Goal: Task Accomplishment & Management: Use online tool/utility

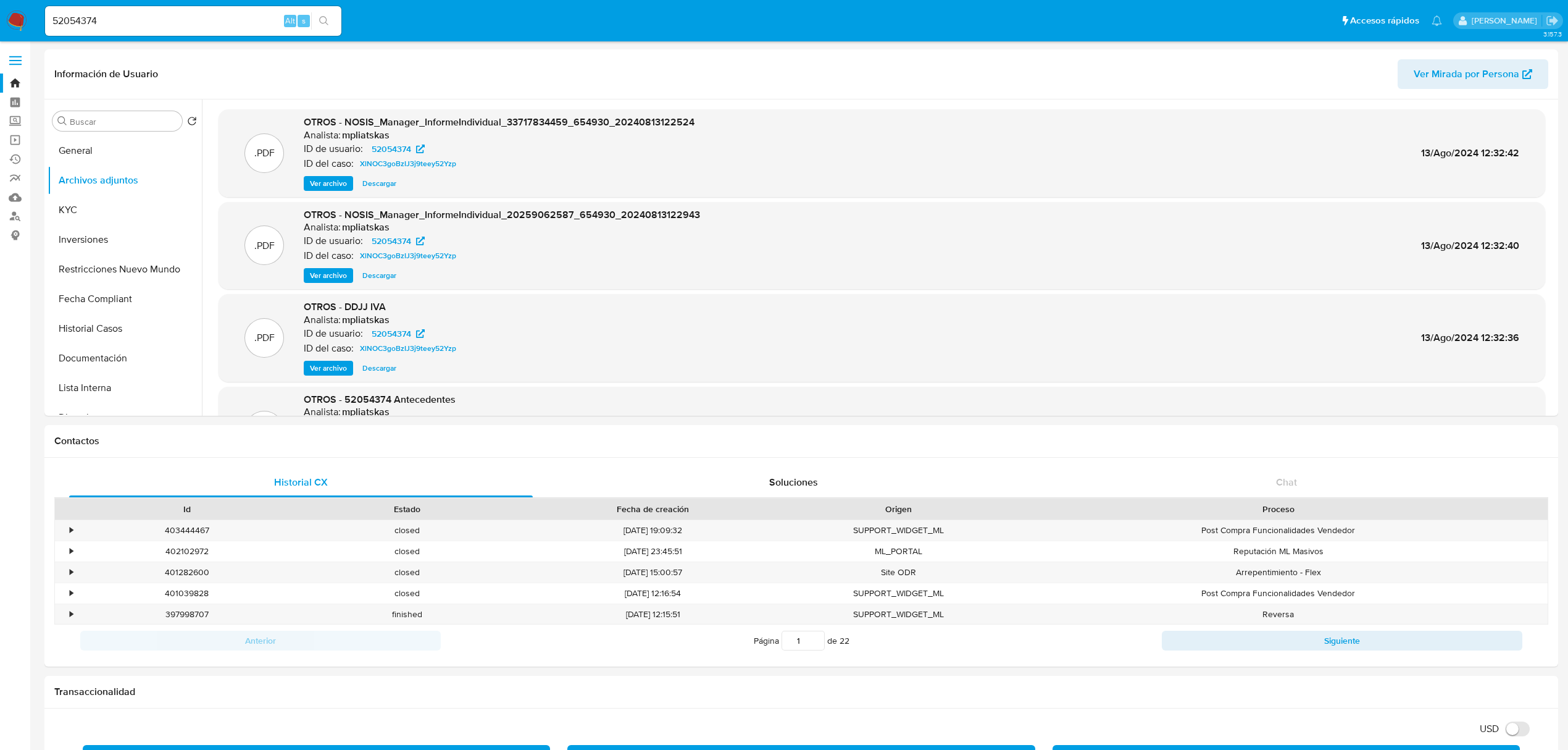
select select "10"
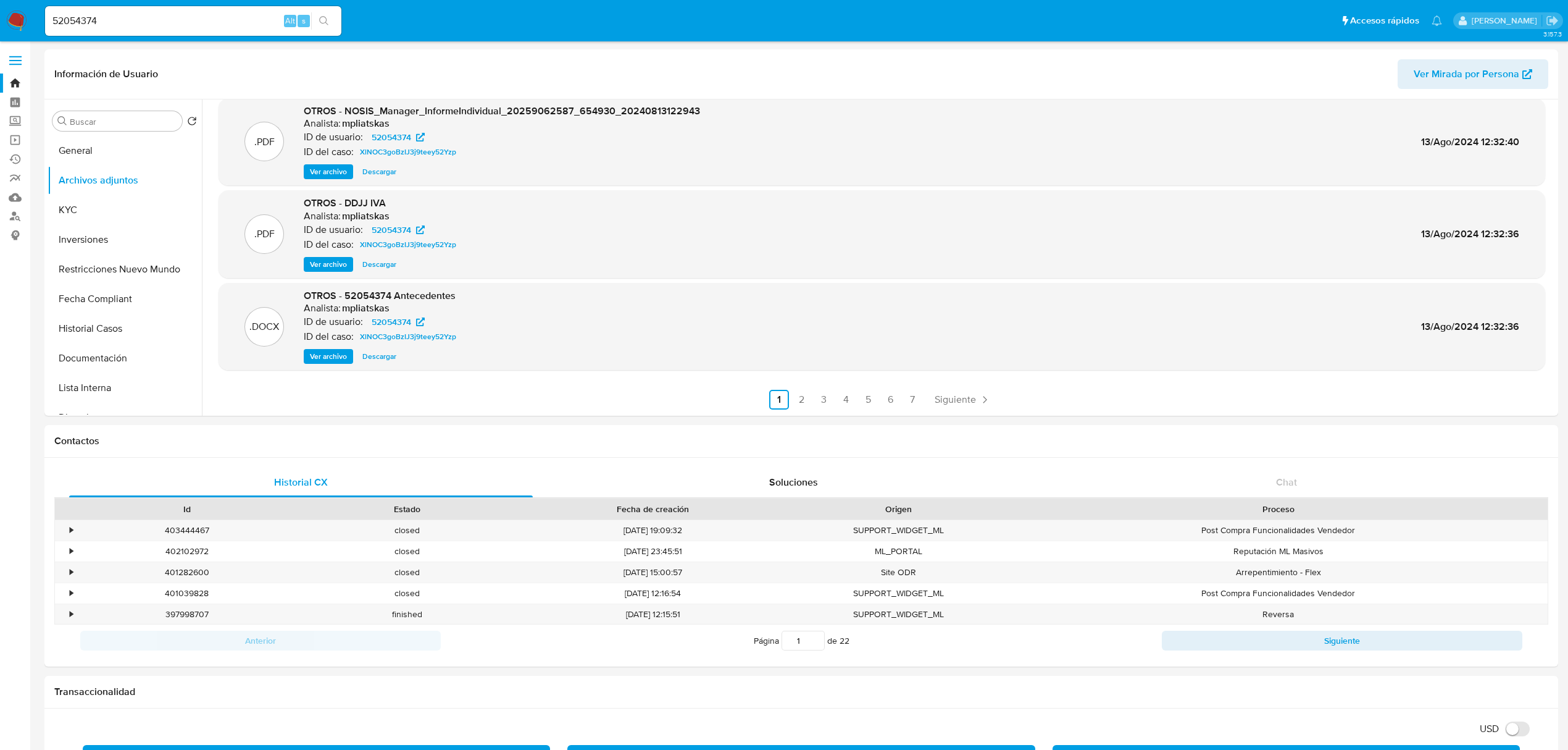
click at [163, 21] on input "52054374" at bounding box center [193, 21] width 296 height 16
paste input "21630185"
type input "21630185"
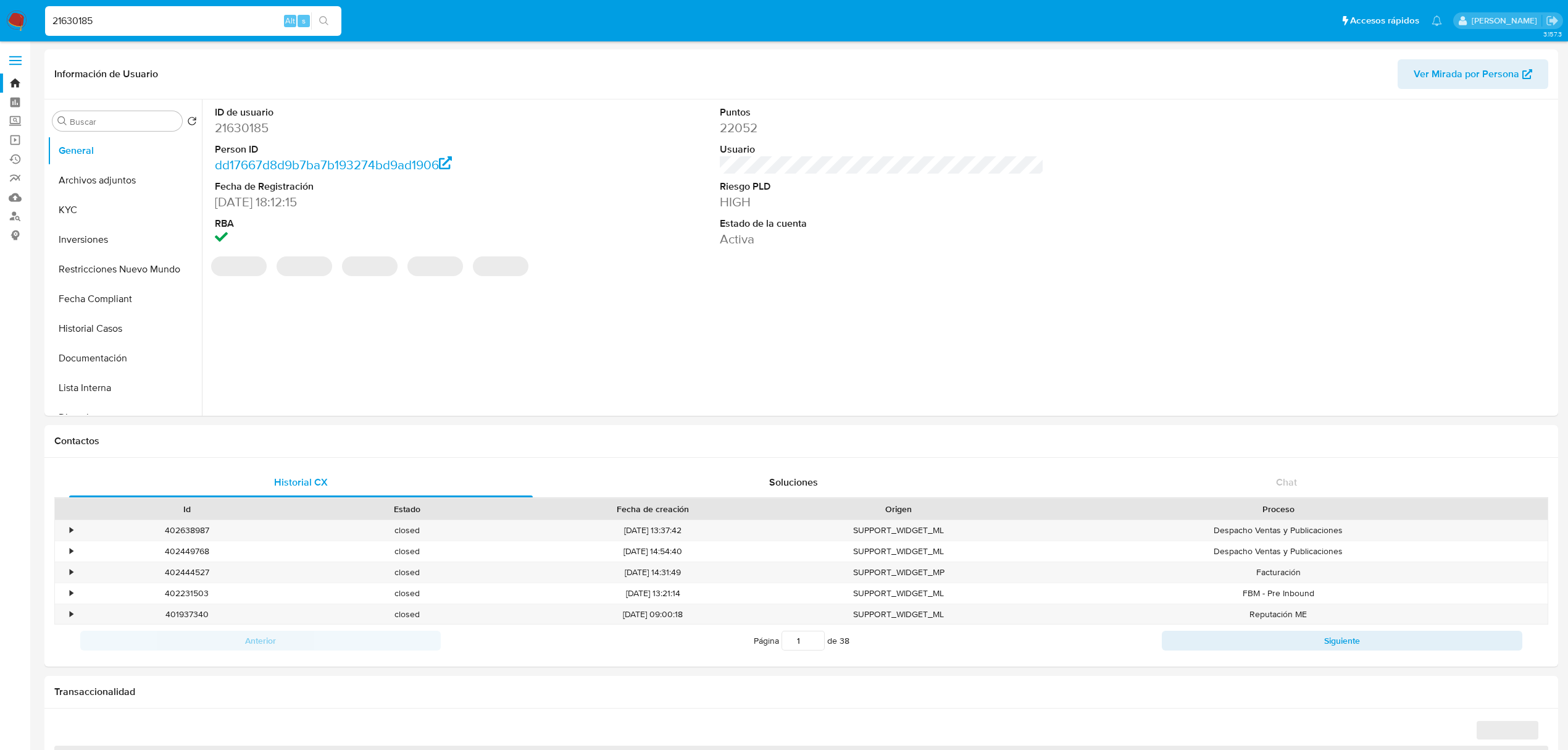
select select "10"
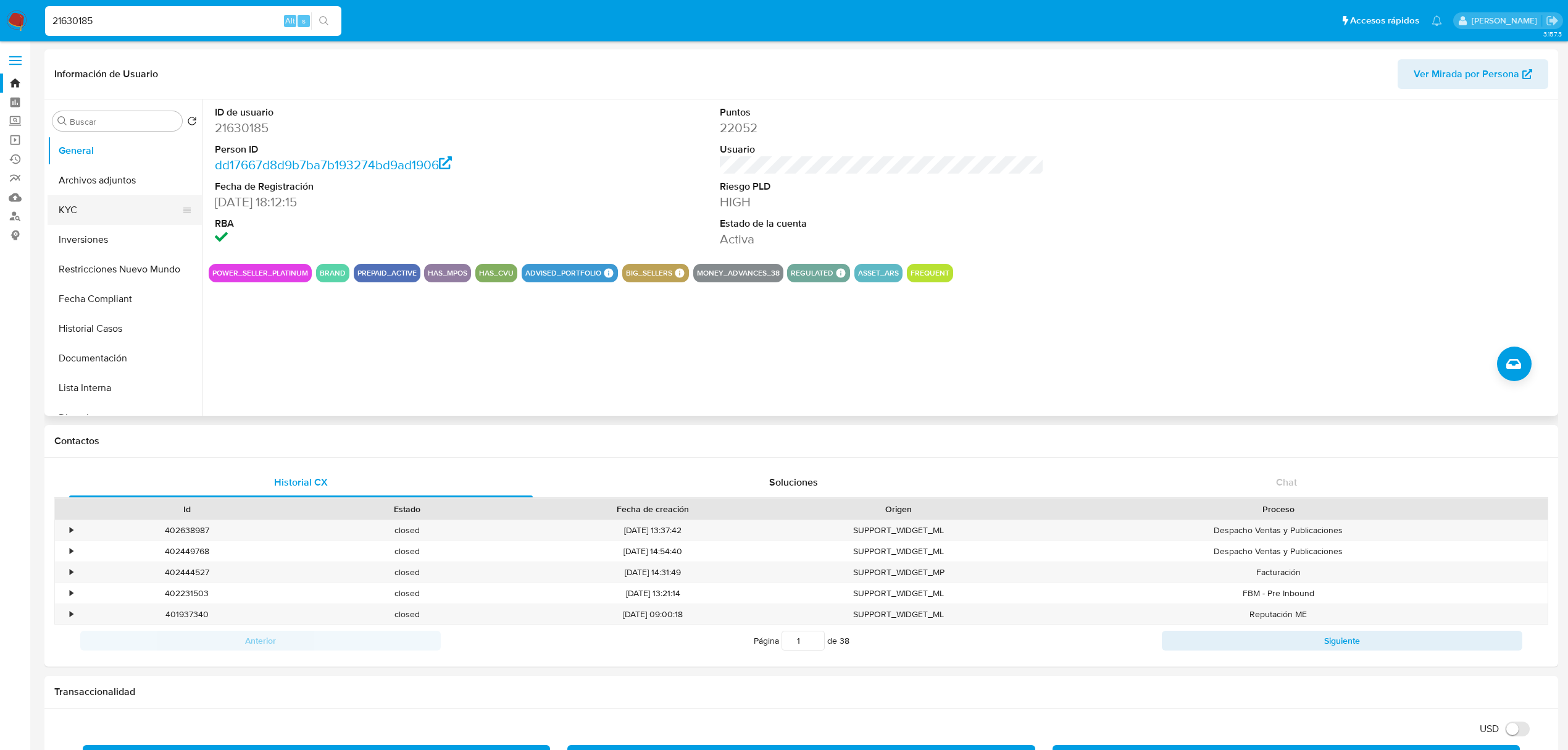
click at [84, 205] on button "KYC" at bounding box center [119, 210] width 144 height 30
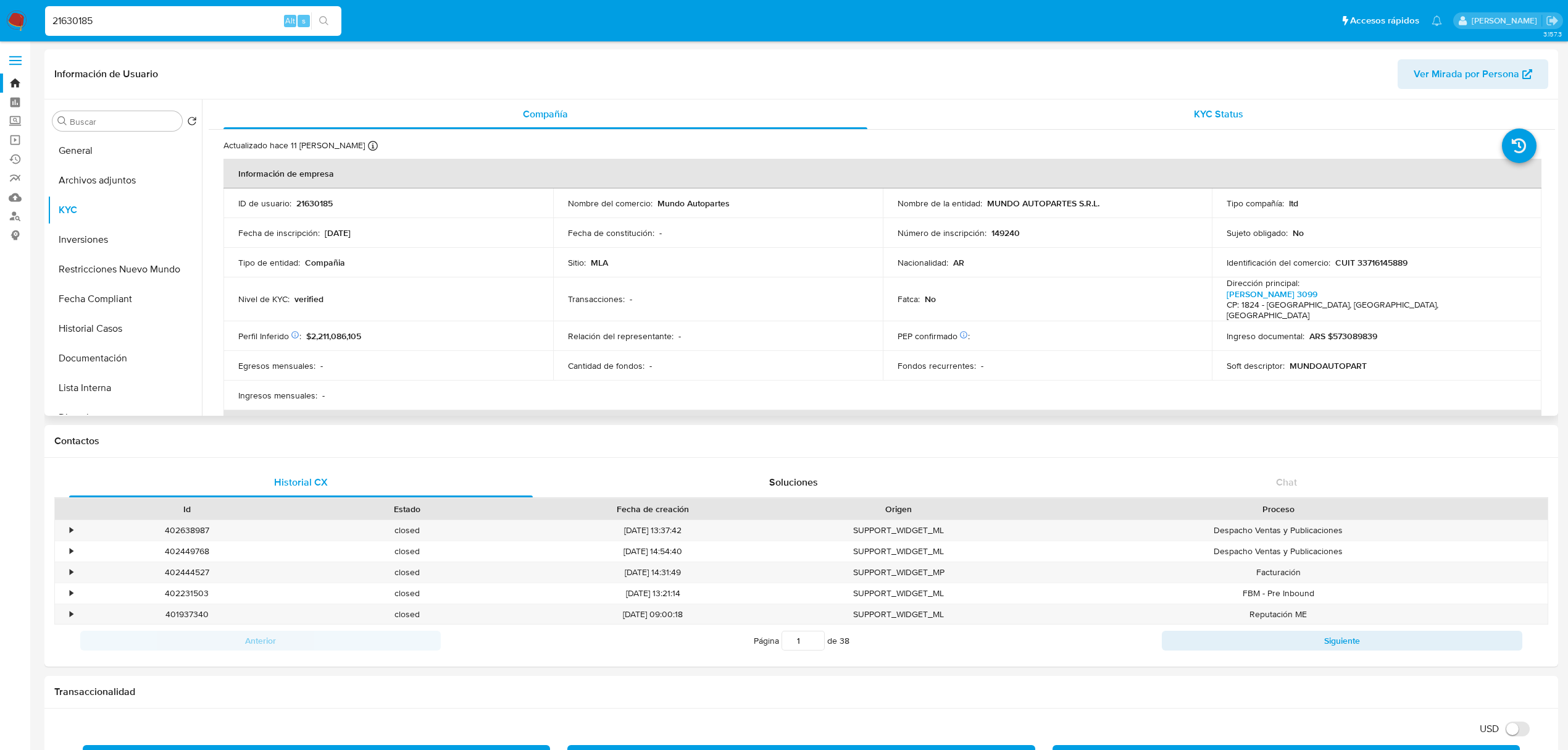
click at [1233, 112] on span "KYC Status" at bounding box center [1218, 114] width 49 height 14
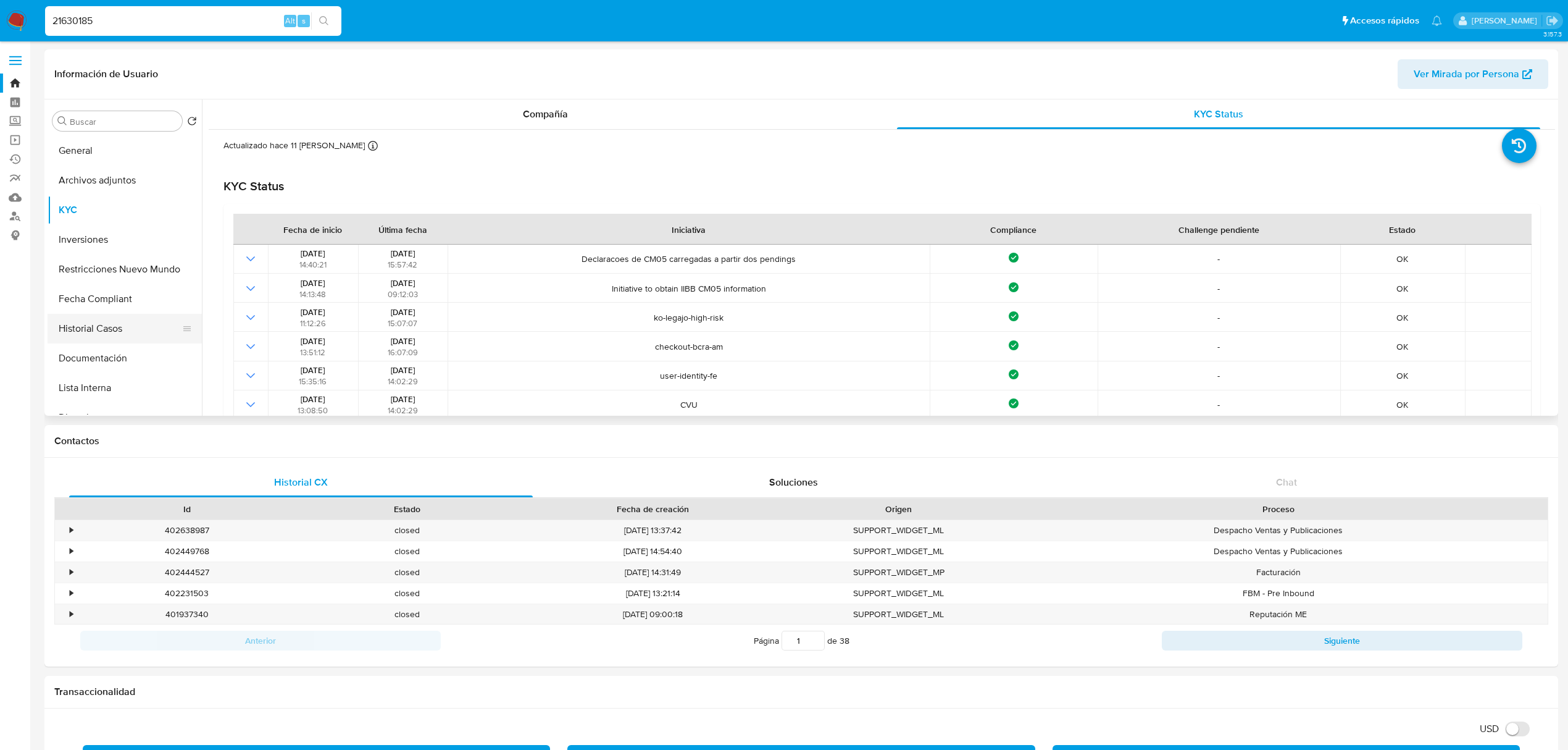
click at [84, 335] on button "Historial Casos" at bounding box center [119, 328] width 144 height 30
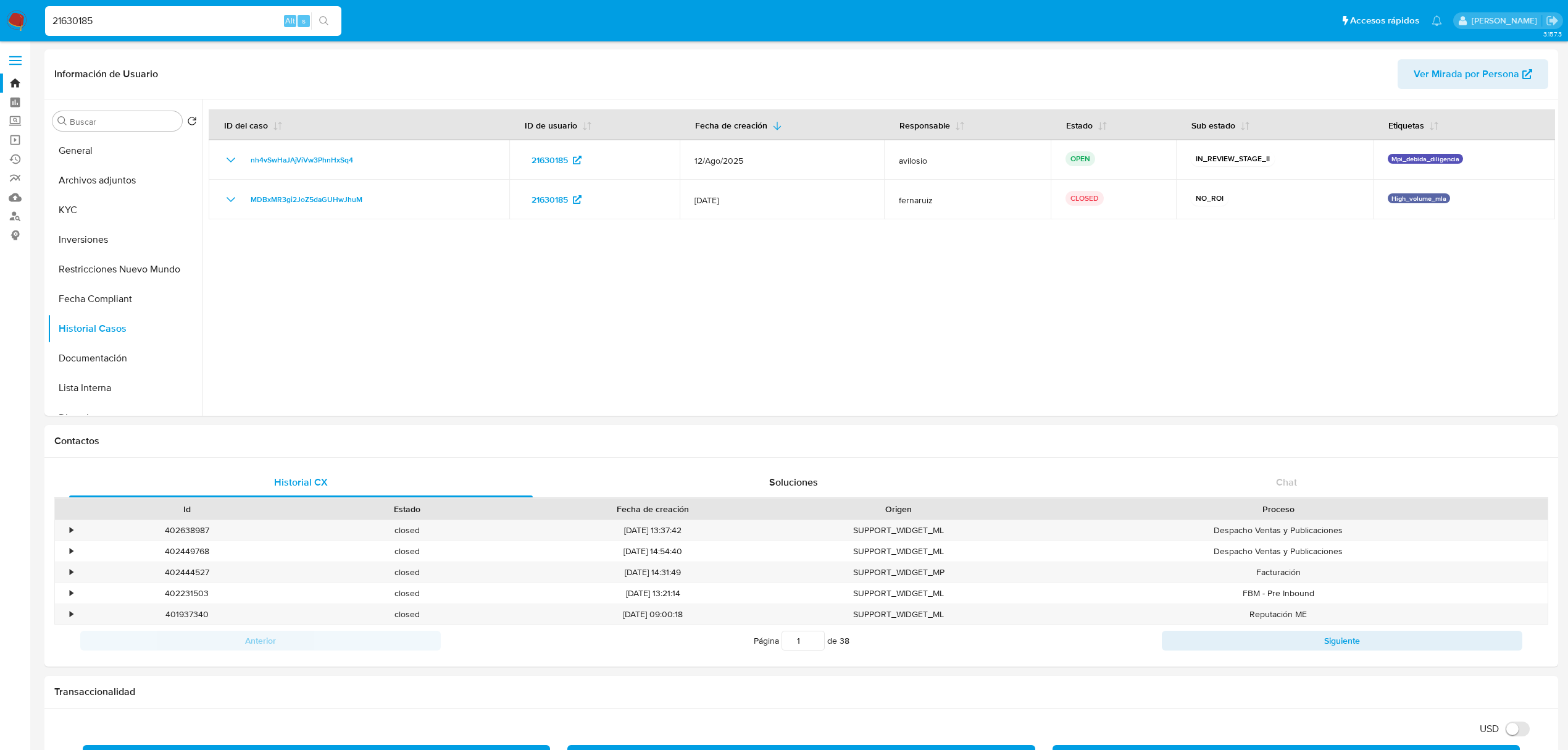
click at [16, 21] on img at bounding box center [16, 21] width 21 height 21
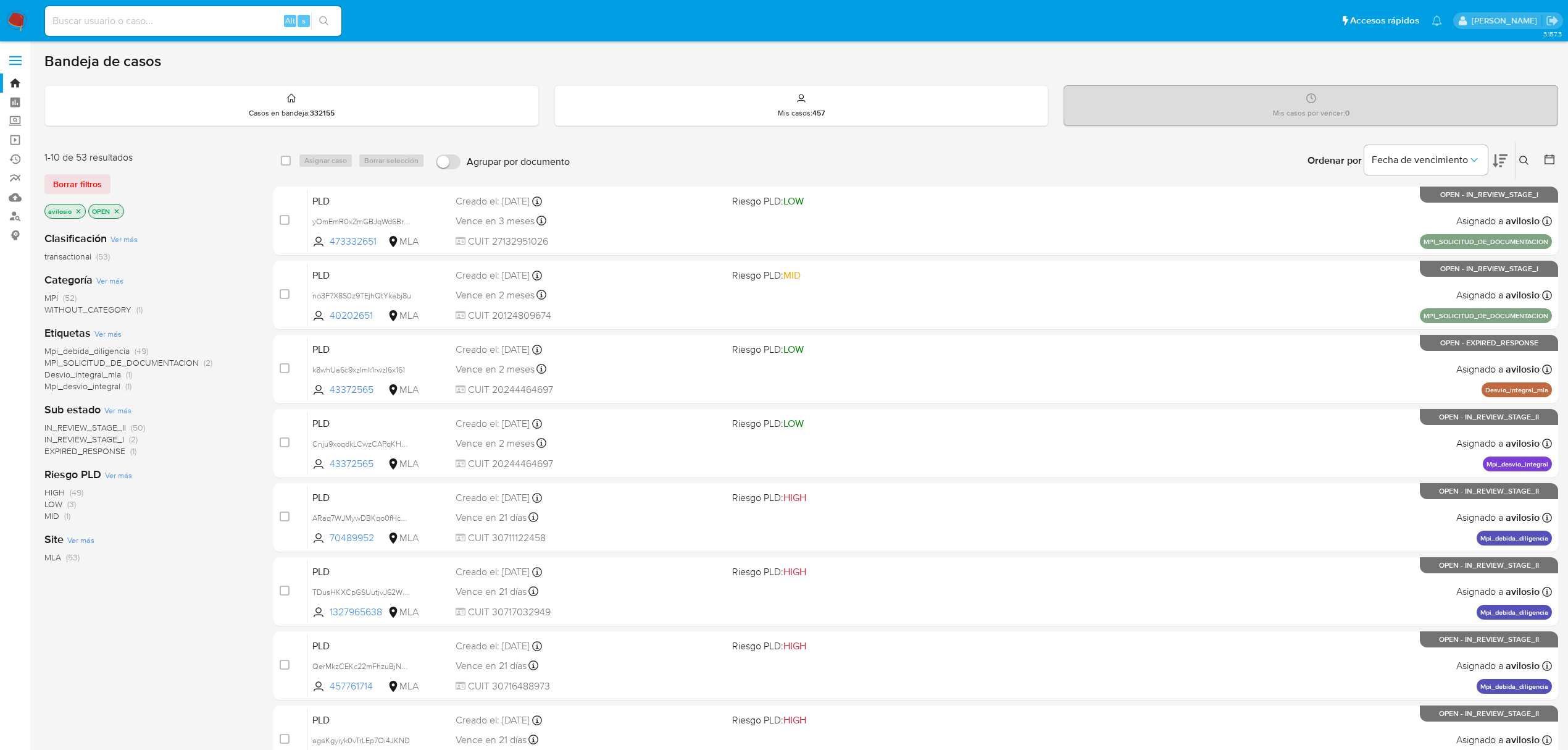
click at [104, 359] on span "MPI_SOLICITUD_DE_DOCUMENTACION" at bounding box center [122, 362] width 154 height 13
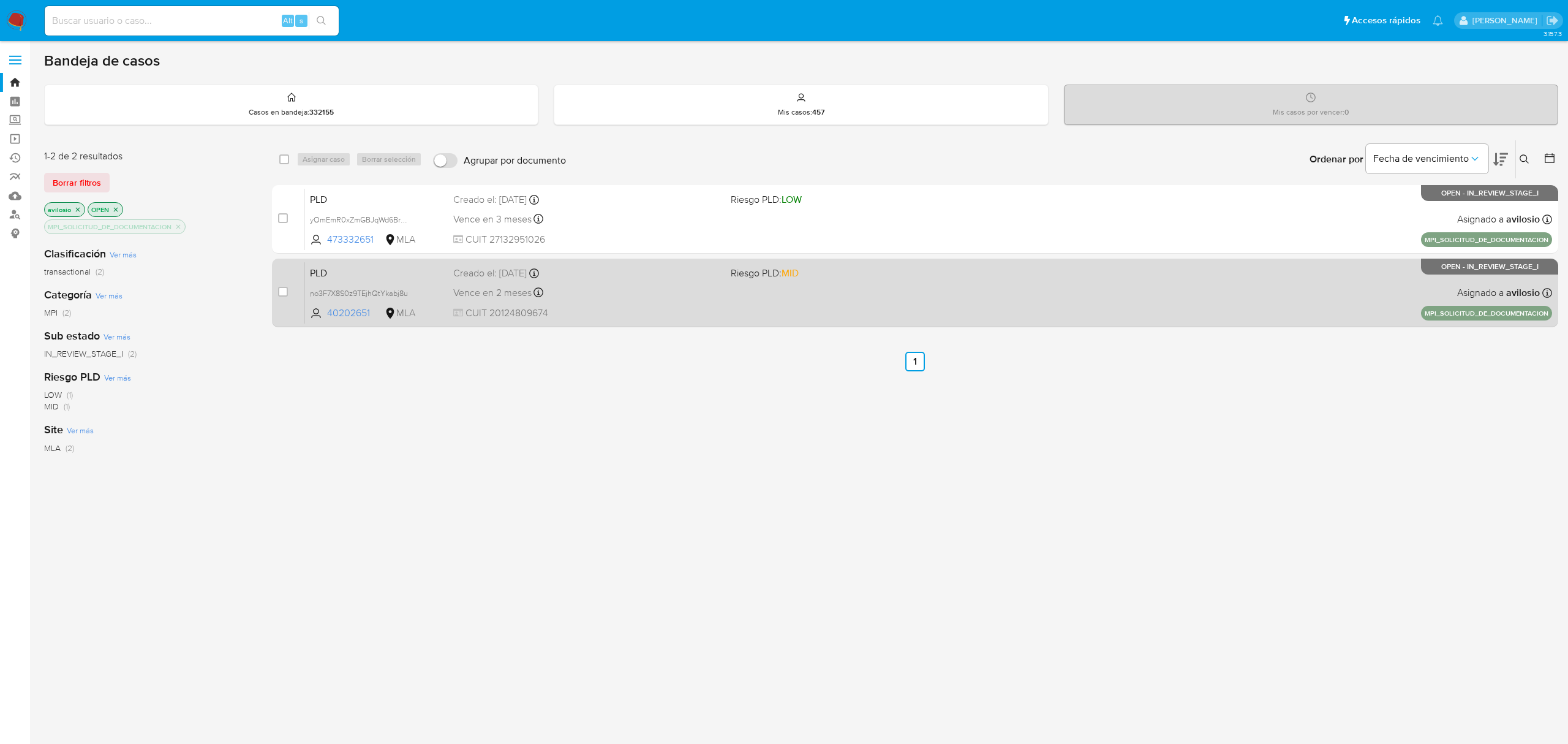
click at [282, 286] on div "case-item-checkbox" at bounding box center [282, 292] width 10 height 12
click at [1000, 272] on div "PLD no3F7X8S0z9TEjhQtYkabj8u 40202651 MLA Riesgo PLD: MID Creado el: 11/08/2025…" at bounding box center [928, 293] width 1247 height 62
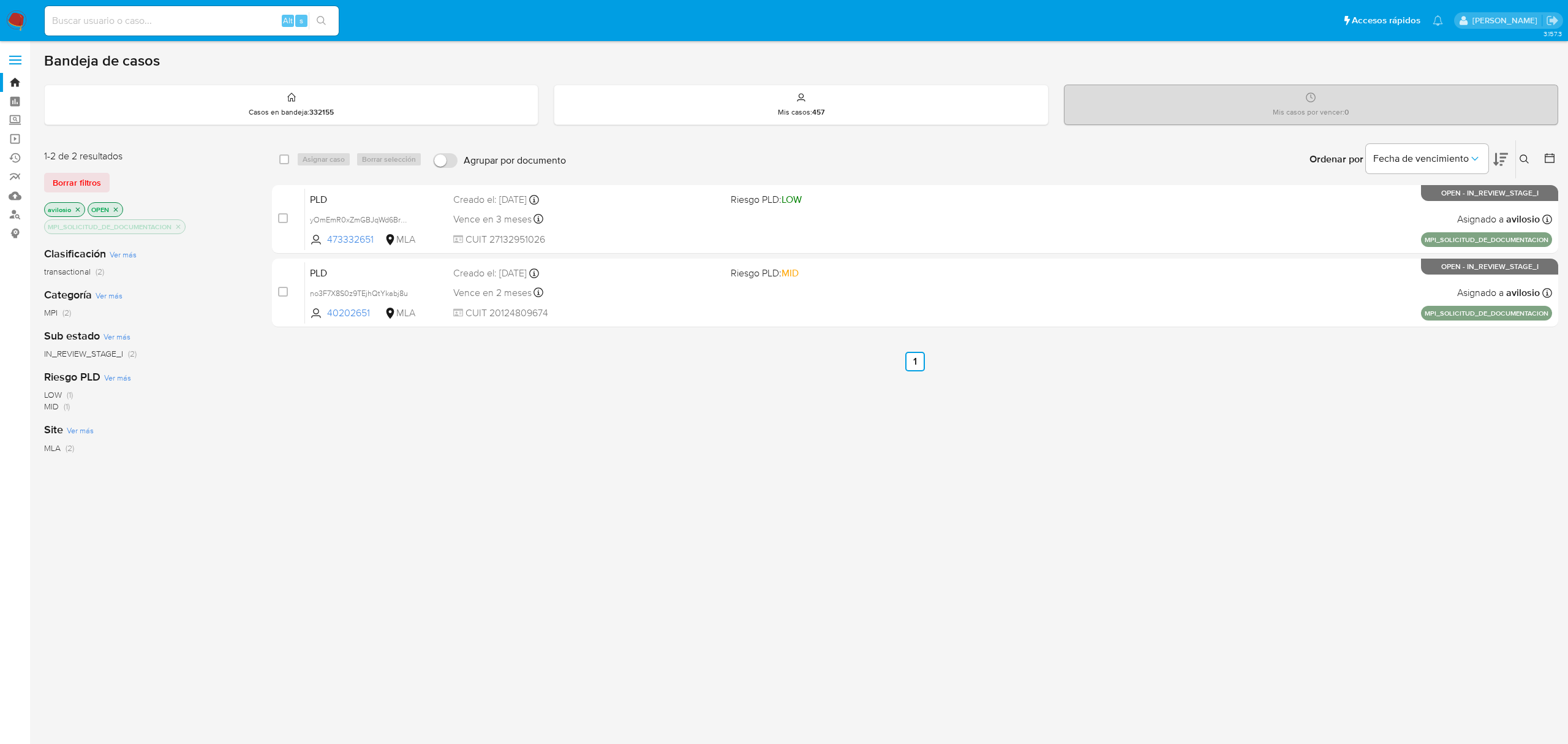
click at [254, 27] on input at bounding box center [191, 20] width 294 height 16
paste input "259507860"
type input "259507860"
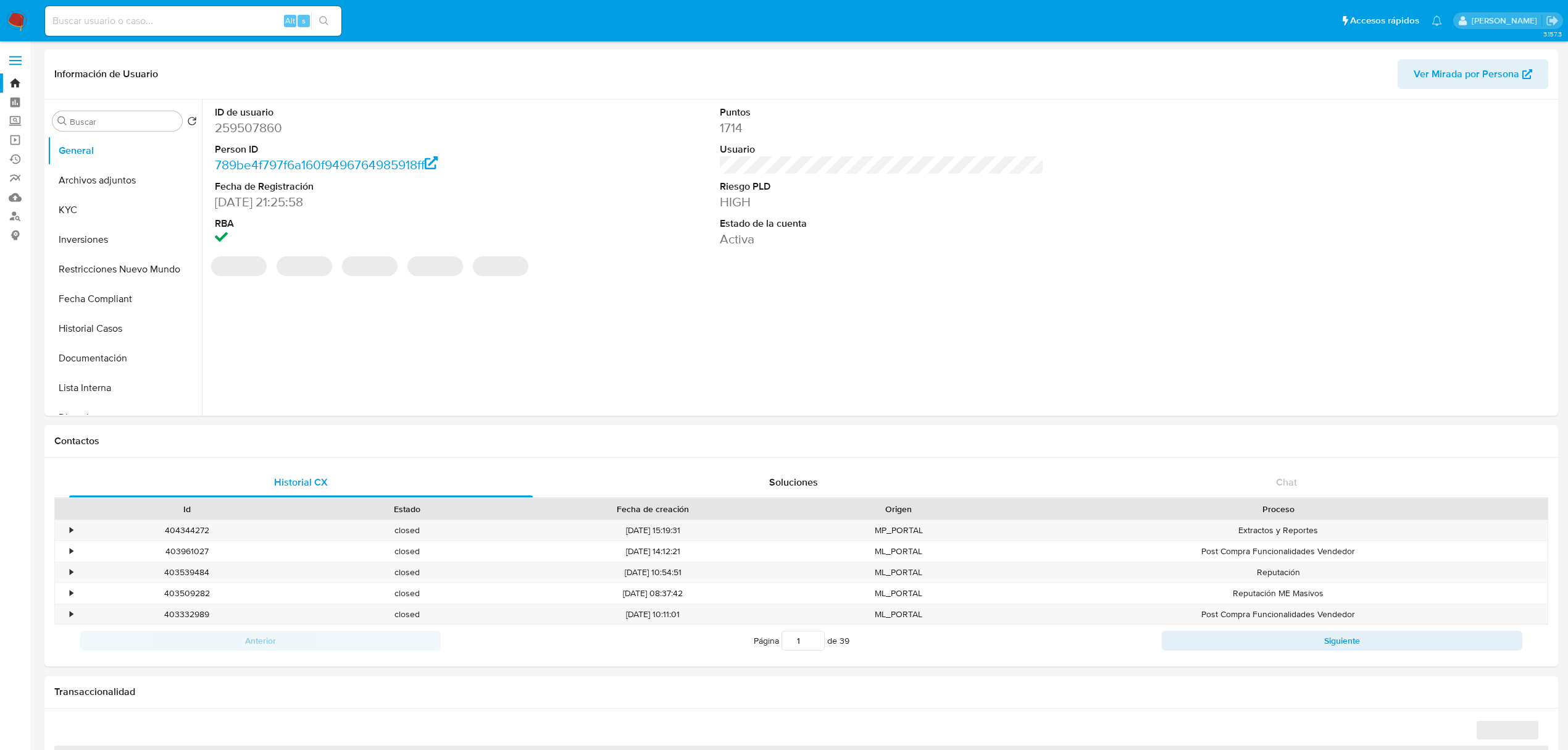
select select "10"
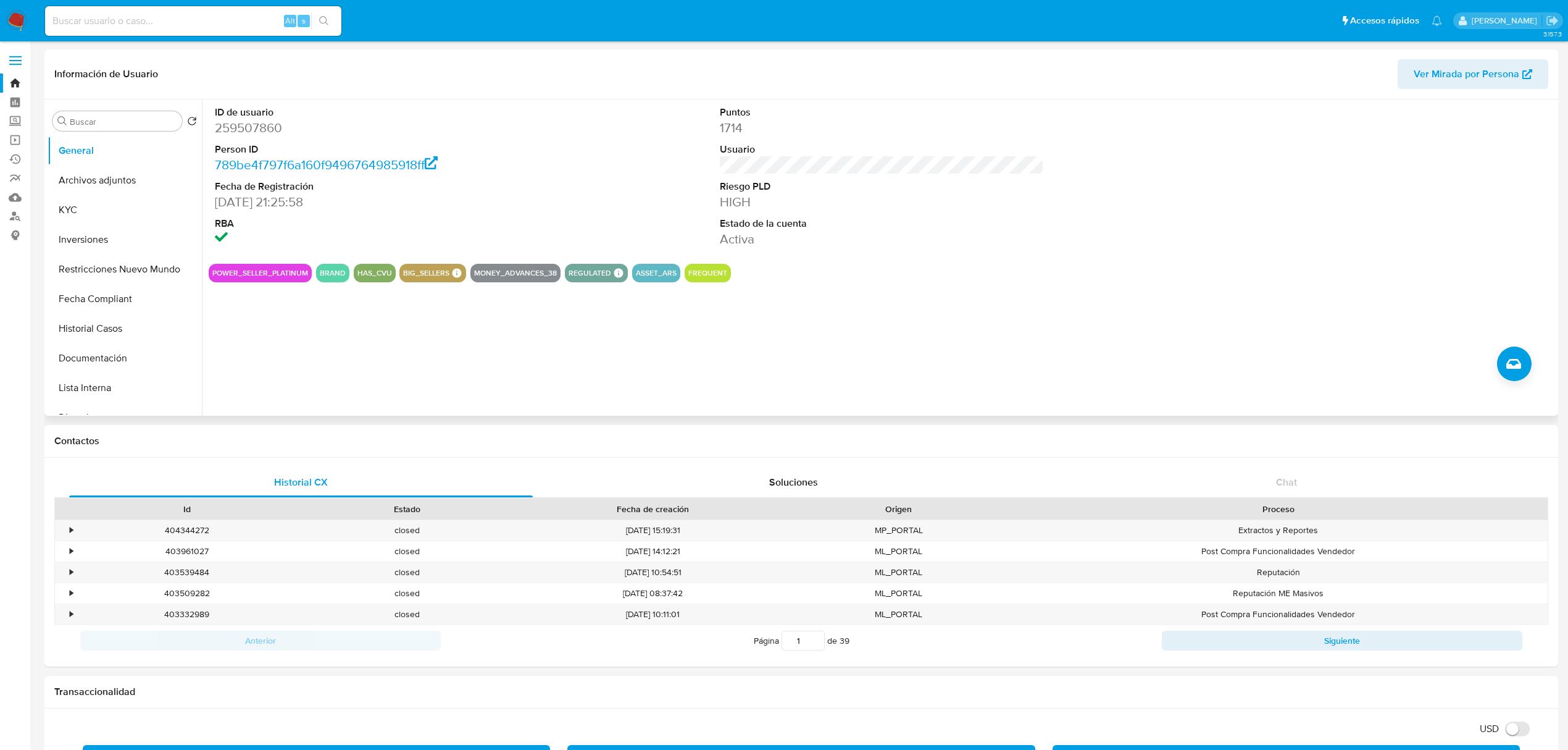
click at [258, 126] on dd "259507860" at bounding box center [377, 127] width 324 height 17
copy dd "259507860"
click at [97, 205] on button "KYC" at bounding box center [119, 210] width 144 height 30
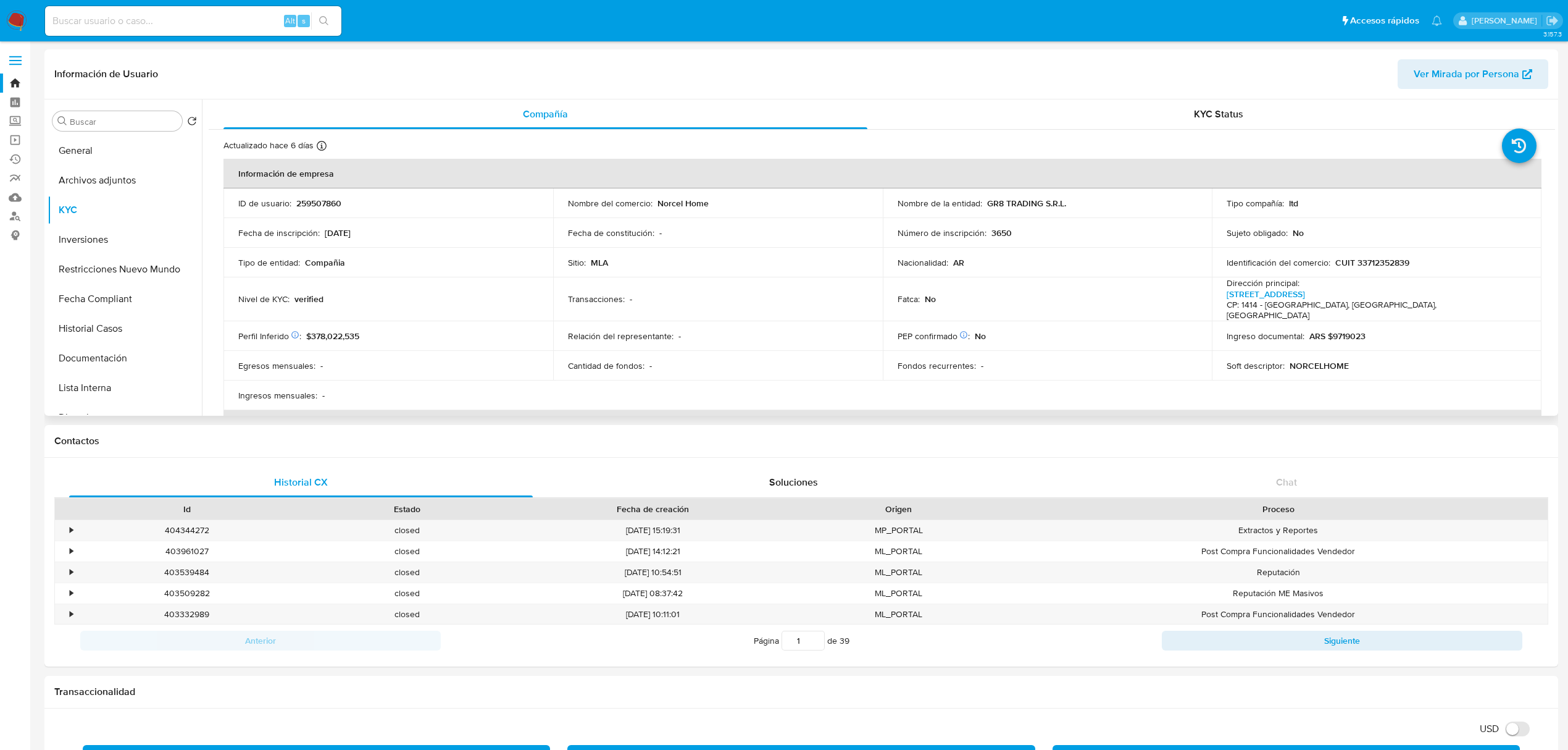
click at [1032, 191] on td "Nombre de la entidad : GR8 TRADING S.R.L." at bounding box center [1048, 203] width 330 height 30
click at [1032, 199] on p "GR8 TRADING S.R.L." at bounding box center [1027, 203] width 79 height 11
click at [1032, 200] on p "GR8 TRADING S.R.L." at bounding box center [1027, 203] width 79 height 11
click at [1077, 214] on td "Nombre de la entidad : GR8 TRADING S.R.L." at bounding box center [1048, 203] width 330 height 30
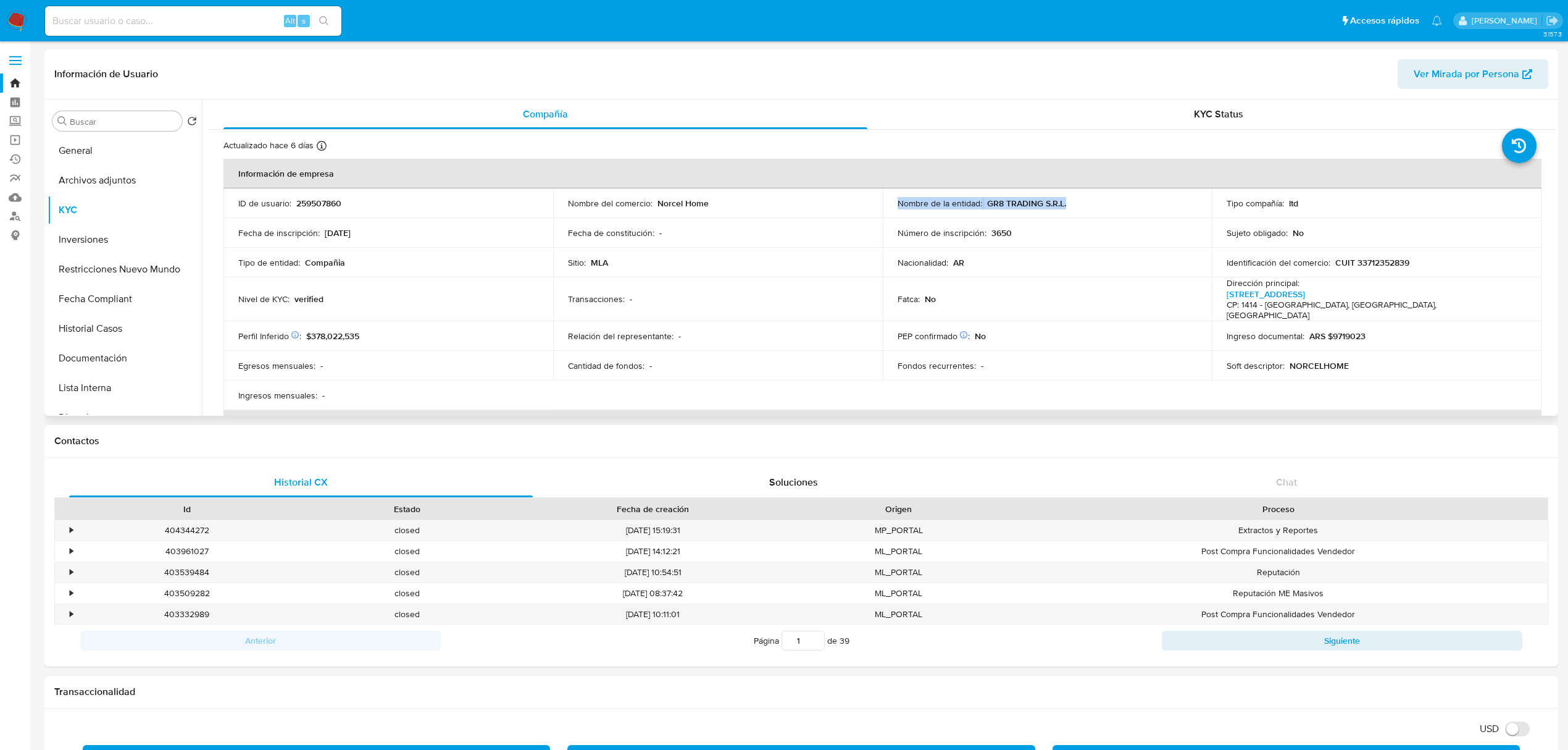
click at [1085, 201] on div "Nombre de la entidad : GR8 TRADING S.R.L." at bounding box center [1048, 203] width 301 height 11
click at [1083, 201] on div "Nombre de la entidad : GR8 TRADING S.R.L." at bounding box center [1048, 203] width 301 height 11
drag, startPoint x: 1076, startPoint y: 204, endPoint x: 1043, endPoint y: 204, distance: 33.0
click at [1075, 204] on div "Nombre de la entidad : GR8 TRADING S.R.L." at bounding box center [1048, 203] width 301 height 11
click at [1027, 200] on p "GR8 TRADING S.R.L." at bounding box center [1027, 203] width 79 height 11
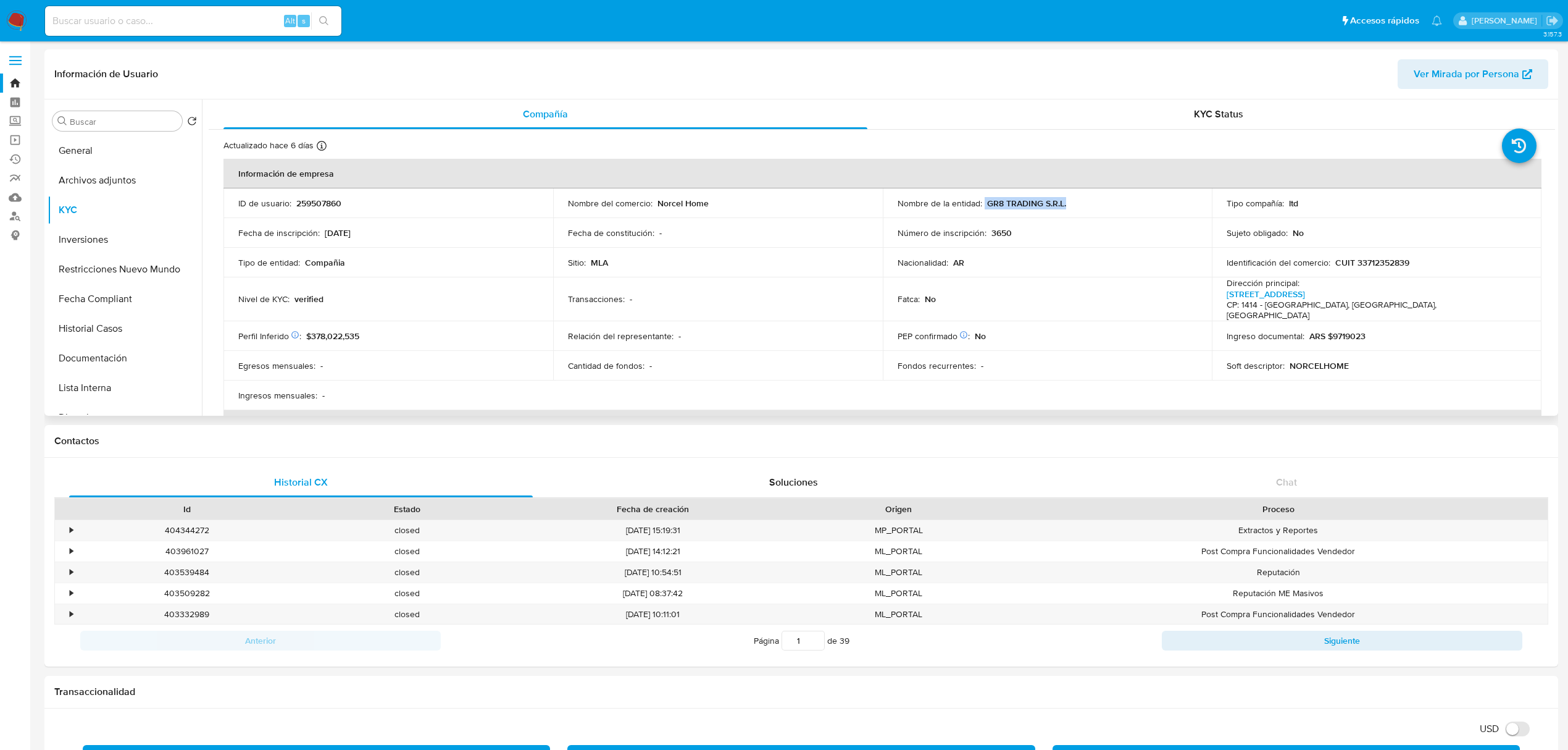
drag, startPoint x: 981, startPoint y: 203, endPoint x: 1069, endPoint y: 200, distance: 88.1
click at [1069, 200] on div "Nombre de la entidad : GR8 TRADING S.R.L." at bounding box center [1048, 203] width 301 height 11
copy div "GR8 TRADING S.R.L."
click at [116, 146] on button "General" at bounding box center [119, 150] width 144 height 30
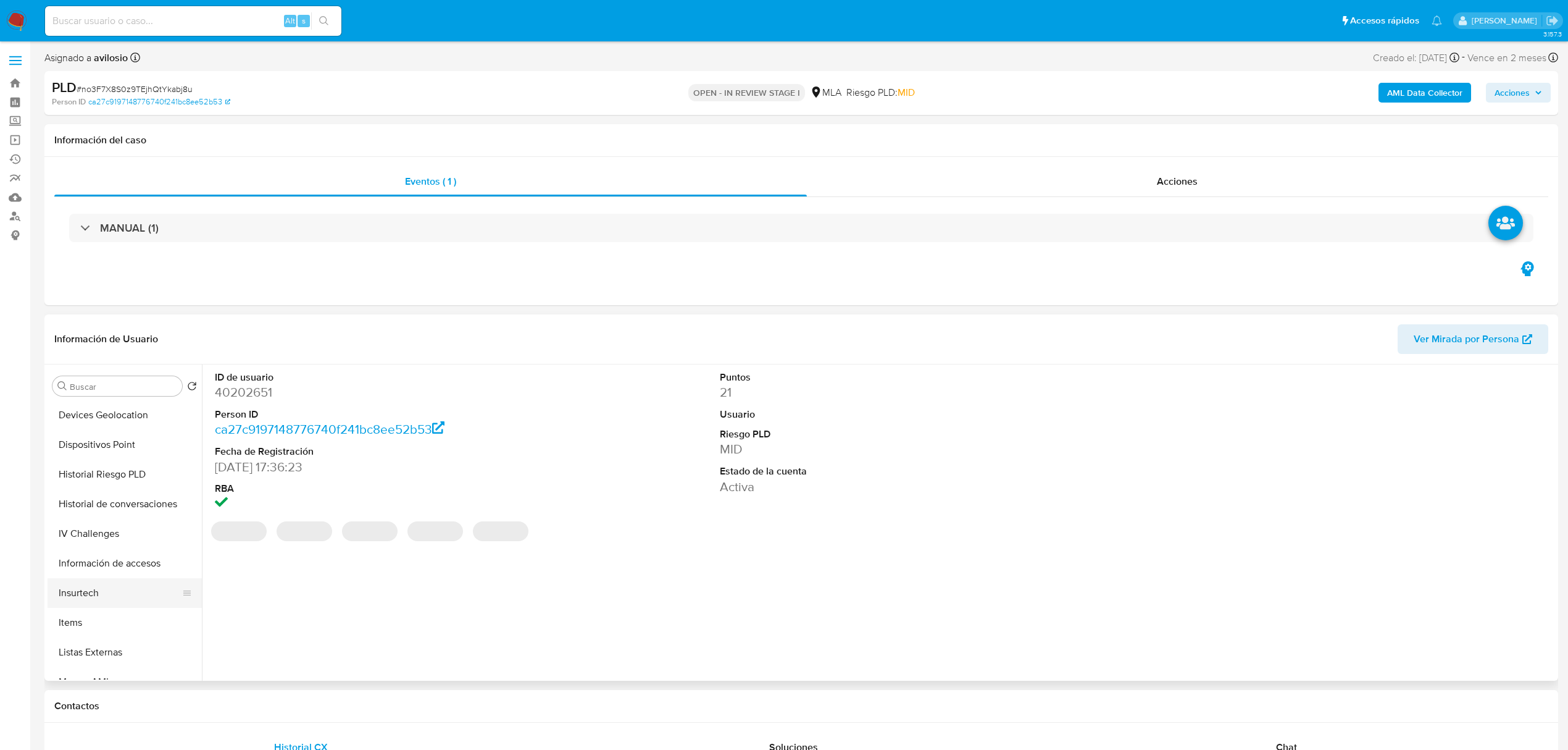
scroll to position [581, 0]
select select "10"
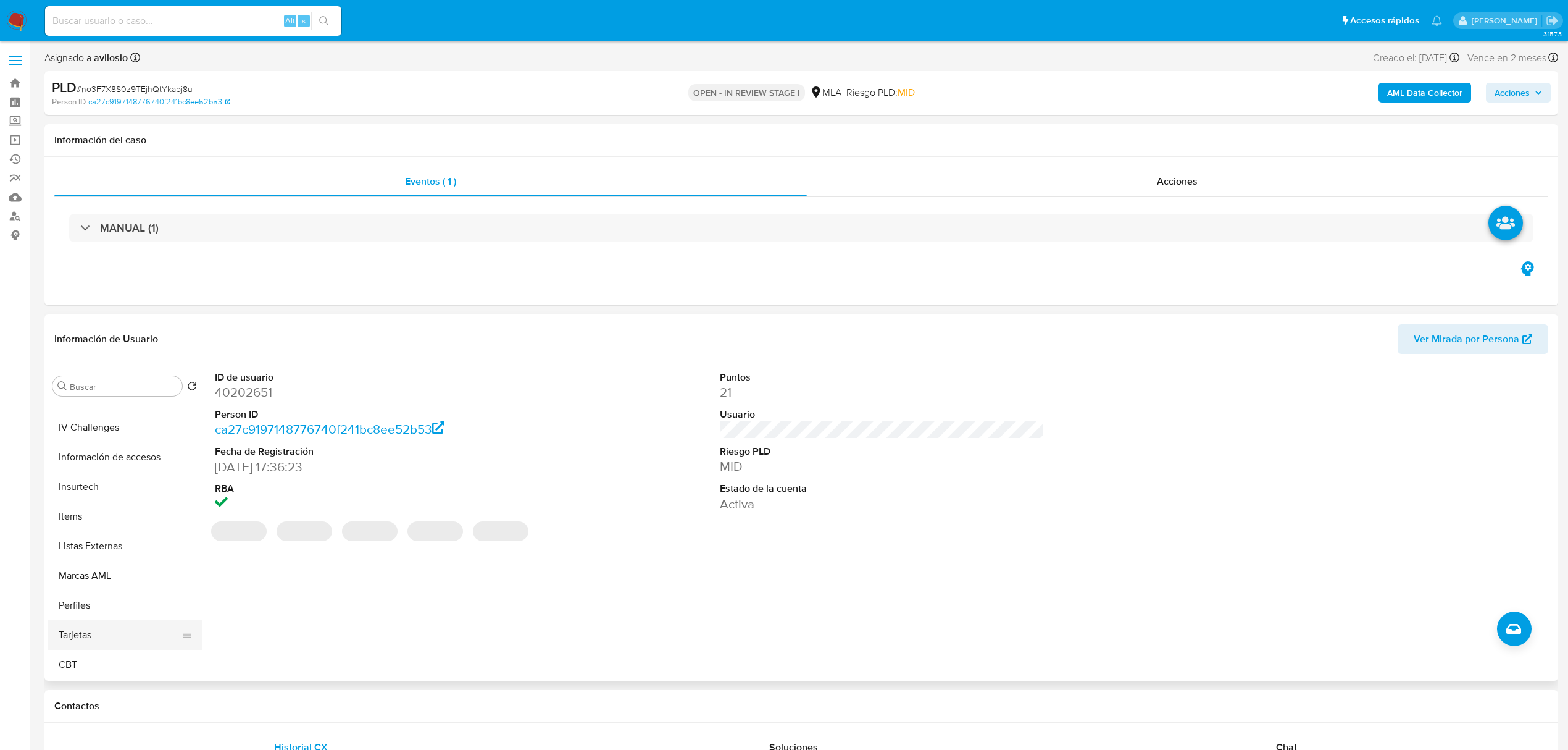
click at [101, 633] on button "Tarjetas" at bounding box center [119, 634] width 144 height 30
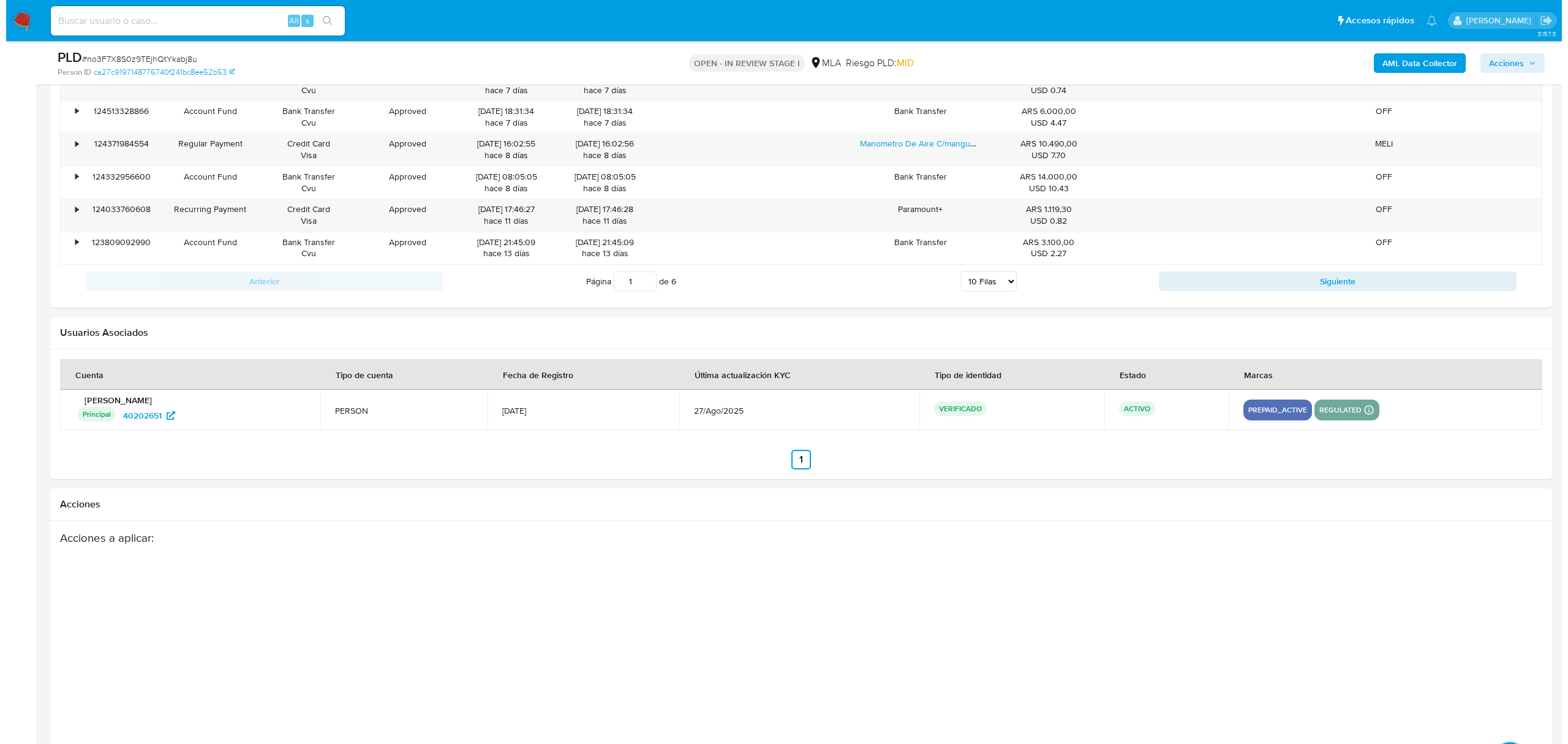
scroll to position [1616, 0]
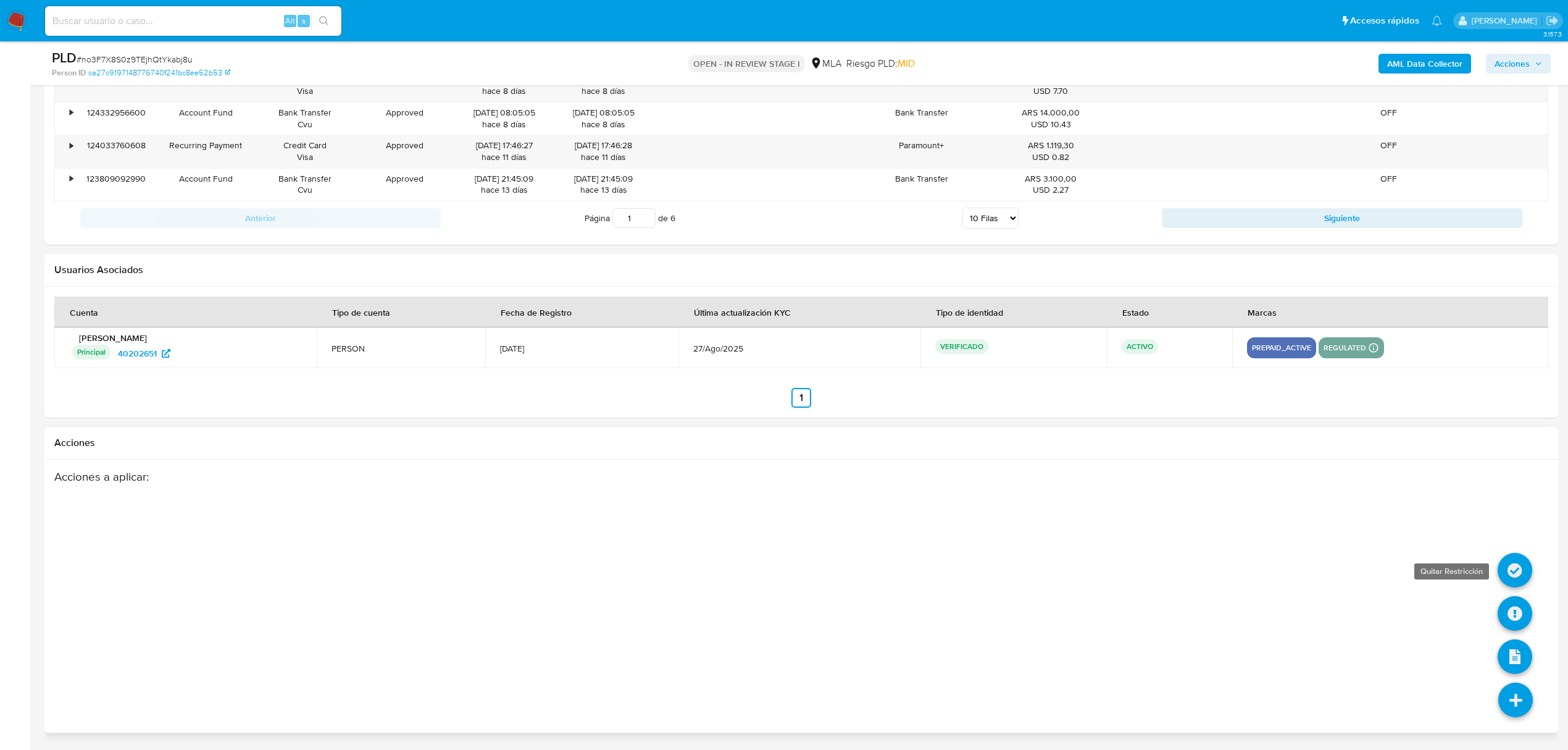
click at [1511, 576] on icon at bounding box center [1515, 570] width 35 height 35
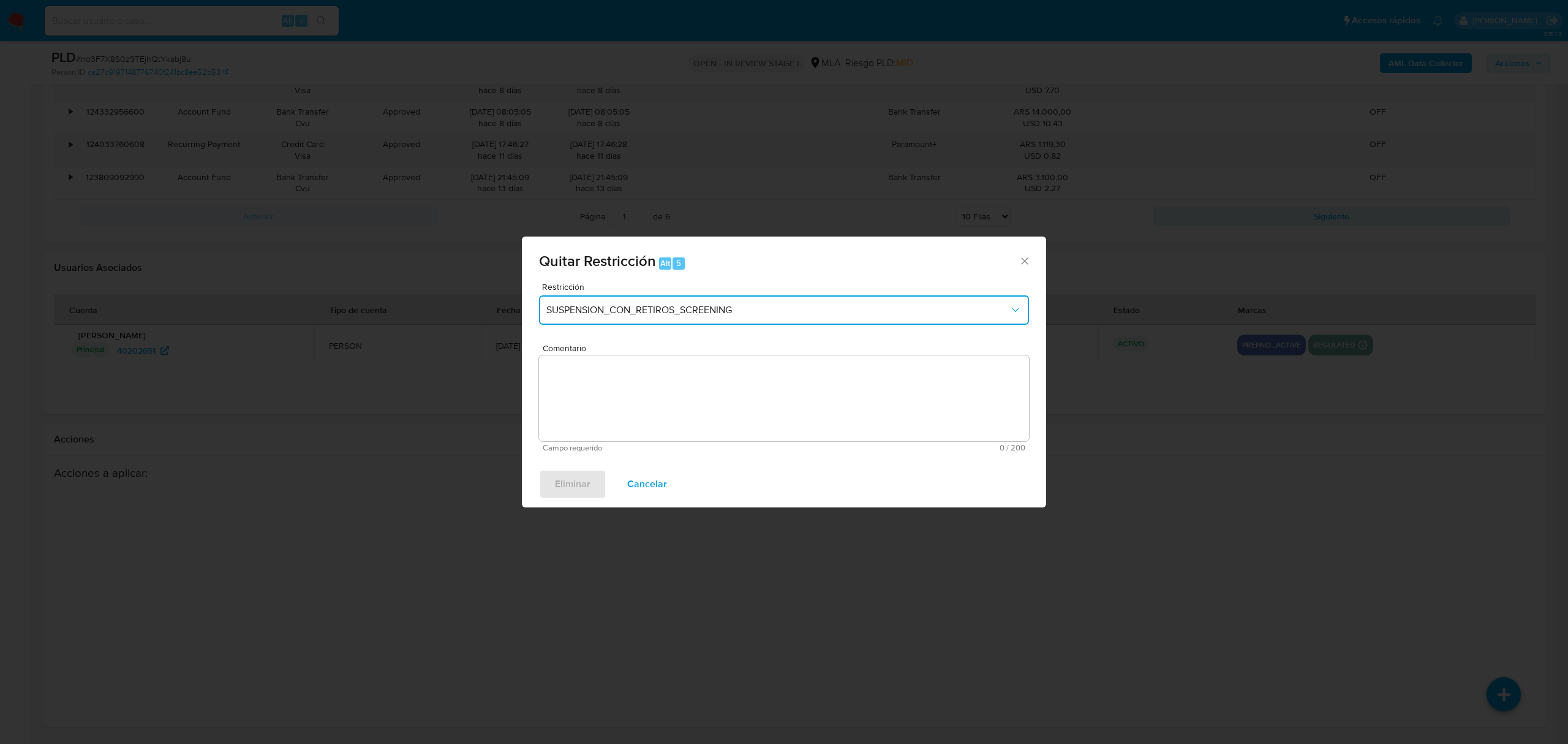
click at [730, 311] on span "SUSPENSION_CON_RETIROS_SCREENING" at bounding box center [778, 310] width 463 height 12
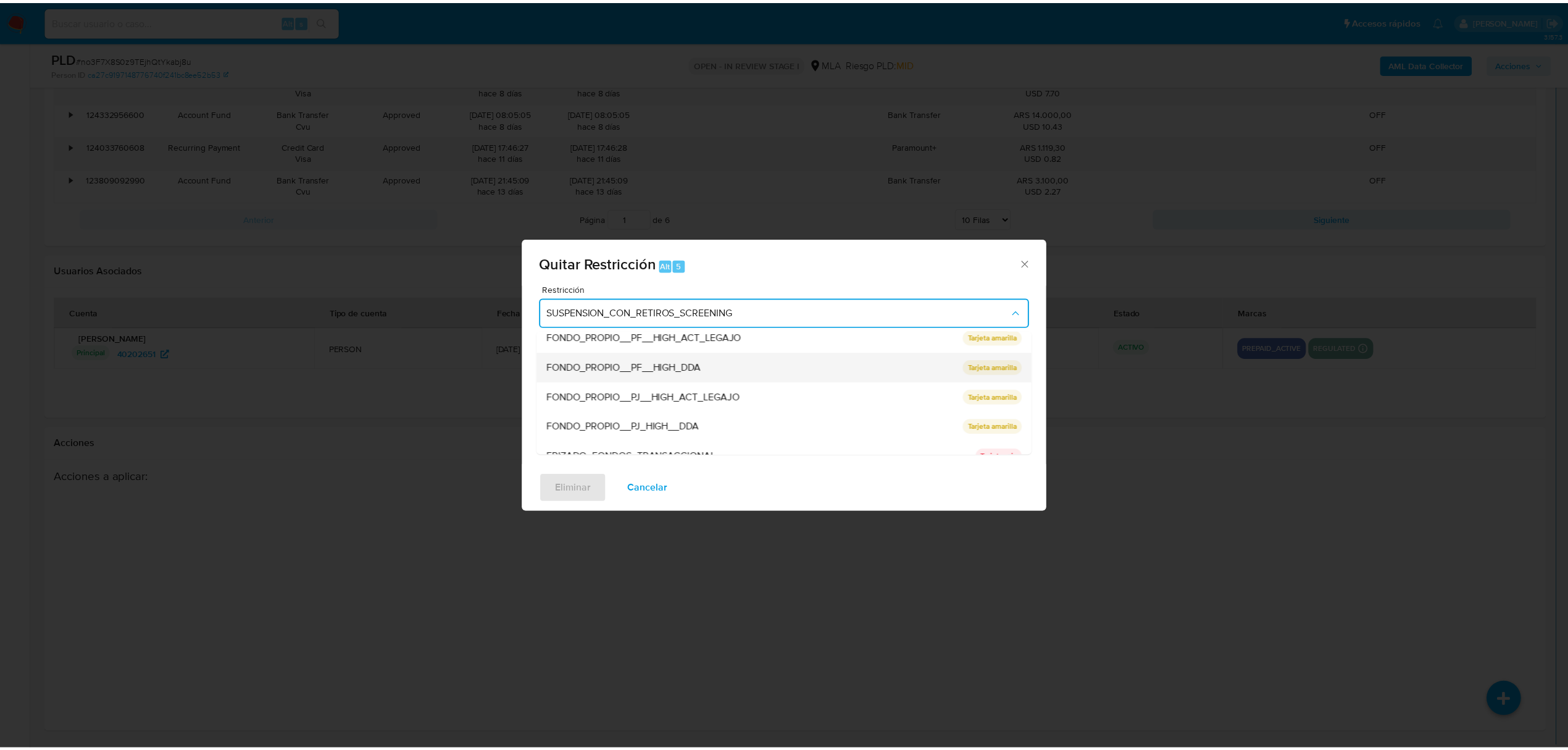
scroll to position [97, 0]
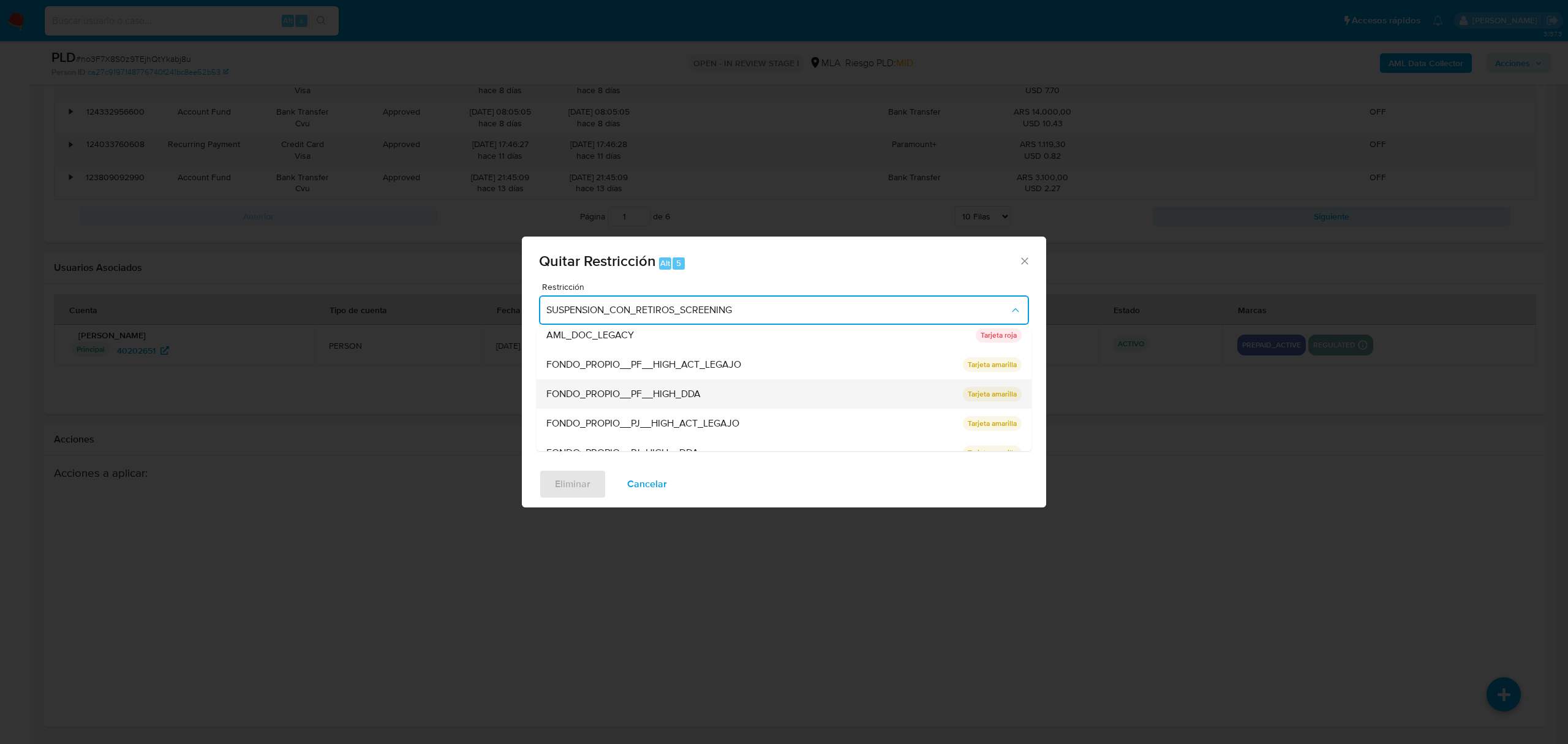
click at [764, 388] on div "FONDO_PROPIO__PF__HIGH_DDA" at bounding box center [751, 393] width 409 height 29
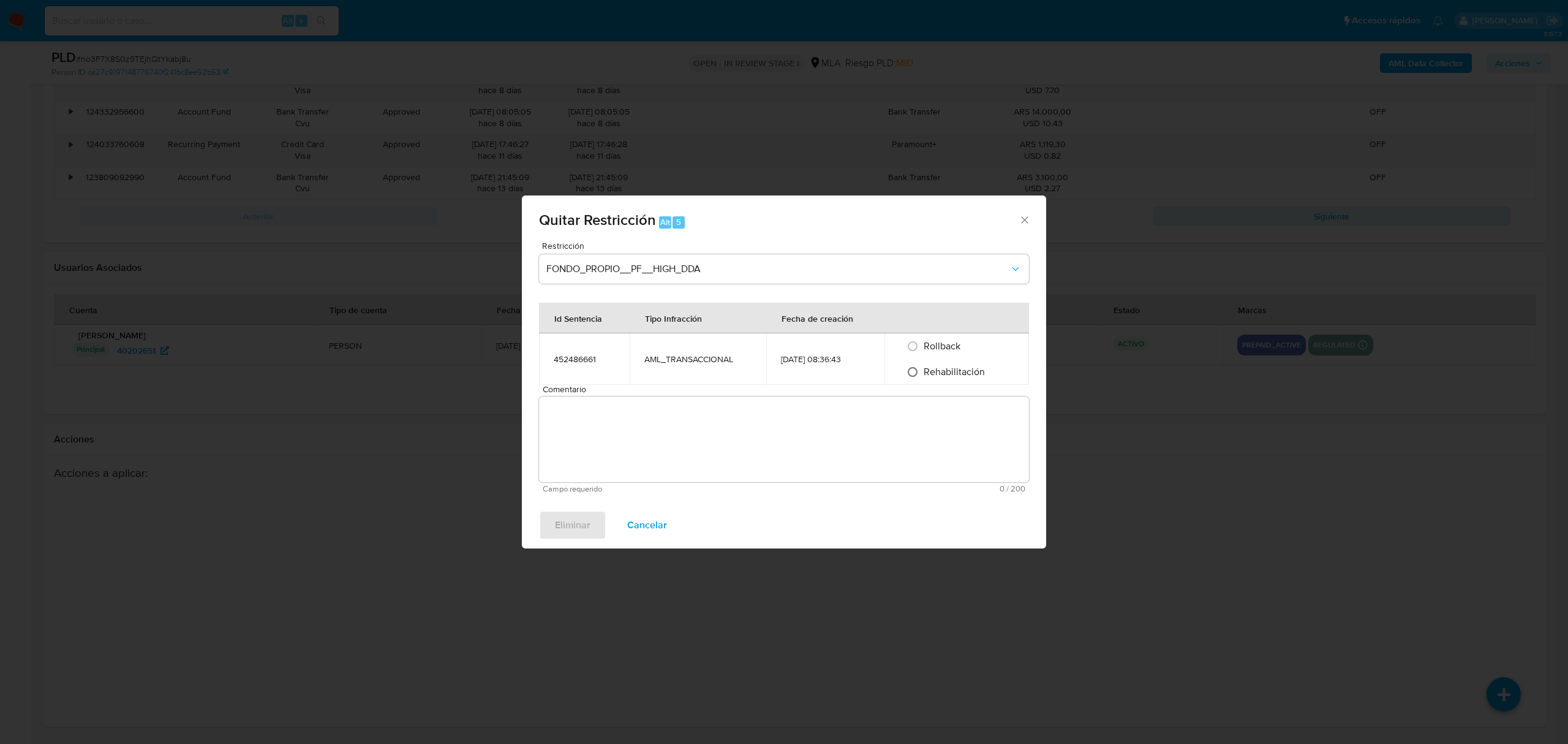
click at [908, 373] on input "Rehabilitación" at bounding box center [913, 372] width 20 height 20
radio input "true"
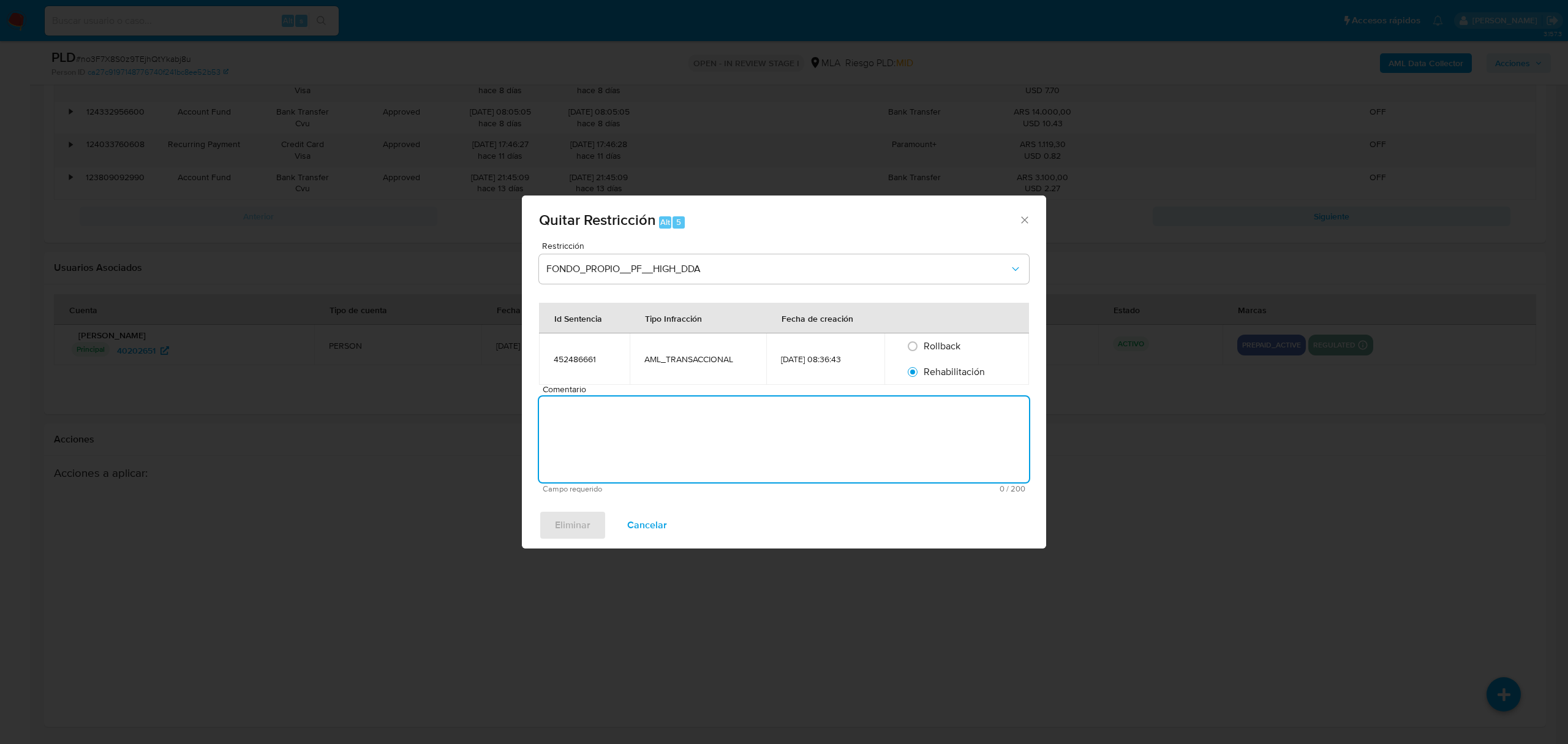
click at [614, 462] on textarea "Comentario" at bounding box center [784, 439] width 490 height 85
type textarea "PRUEBA"
click at [571, 524] on span "Eliminar" at bounding box center [573, 525] width 36 height 27
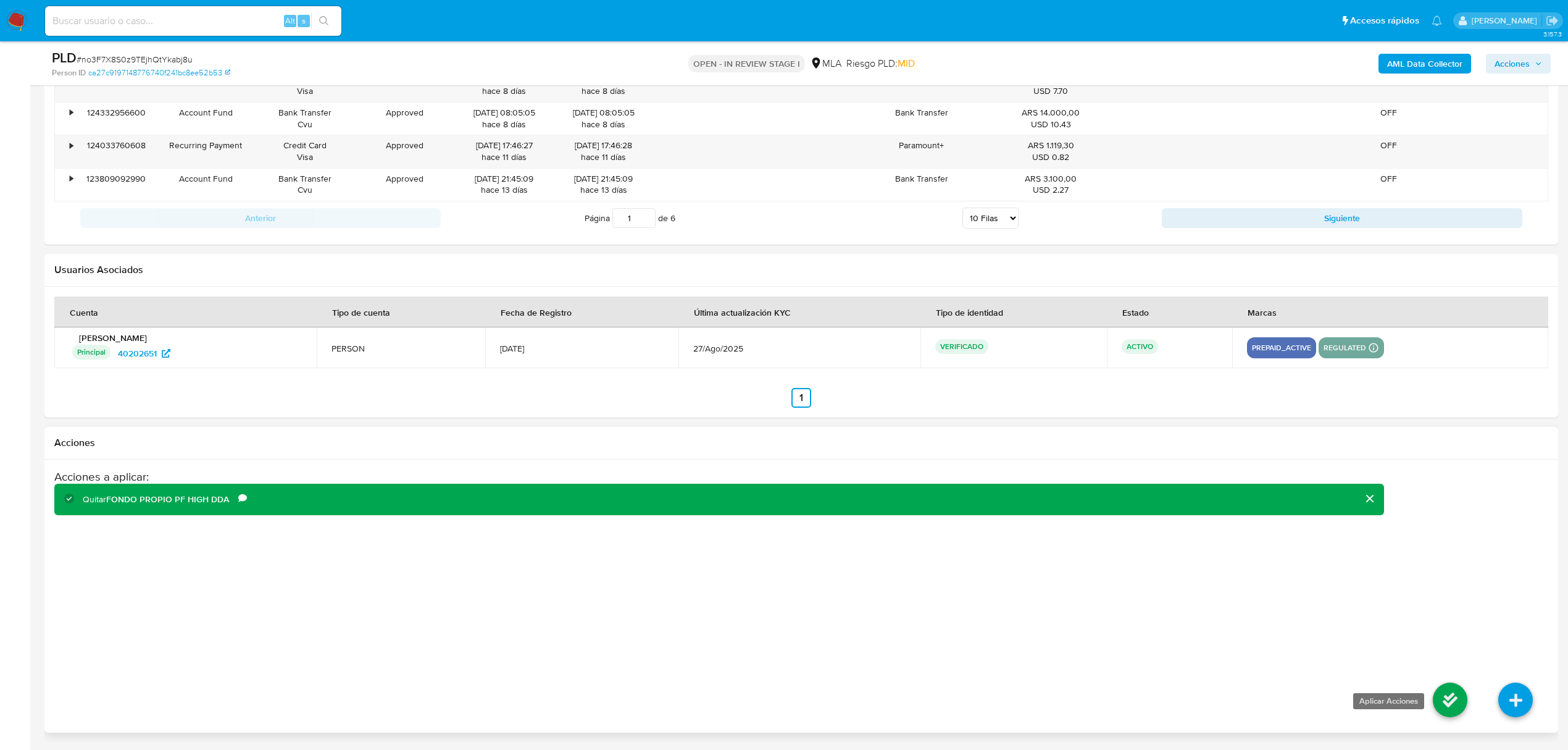
click at [1442, 706] on icon at bounding box center [1450, 700] width 35 height 35
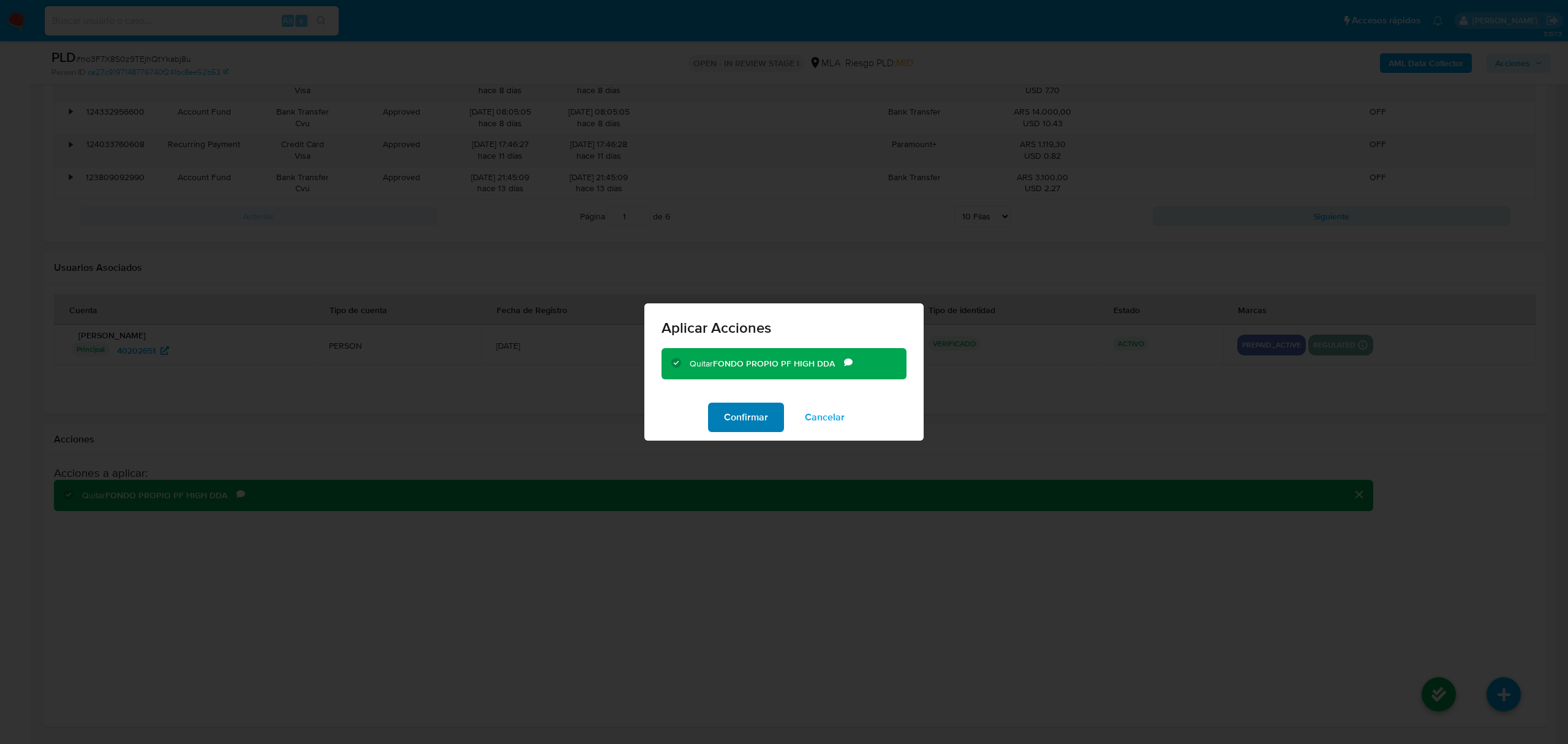
click at [742, 416] on span "Confirmar" at bounding box center [747, 417] width 44 height 27
